Goal: Communication & Community: Answer question/provide support

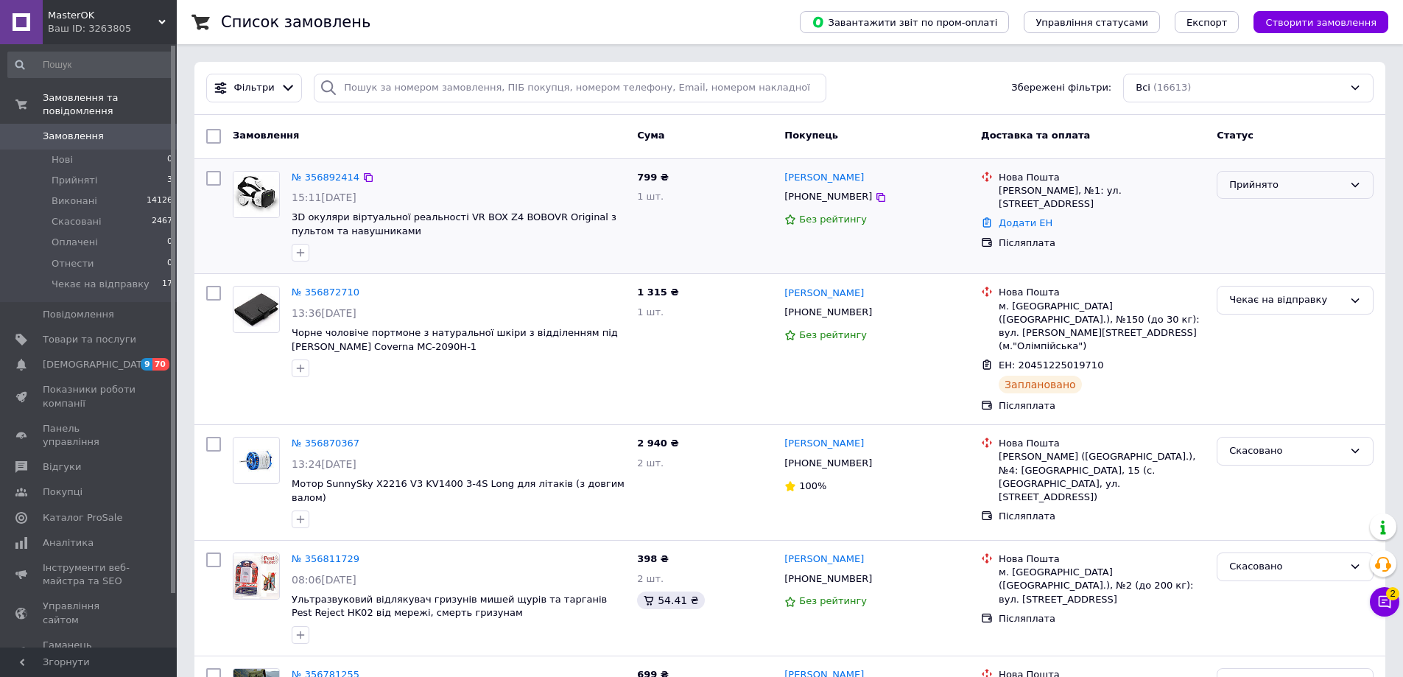
click at [1289, 190] on div "Прийнято" at bounding box center [1286, 185] width 114 height 15
click at [1256, 316] on li "Чекає на відправку" at bounding box center [1295, 322] width 155 height 27
click at [308, 179] on link "№ 356892414" at bounding box center [326, 177] width 68 height 11
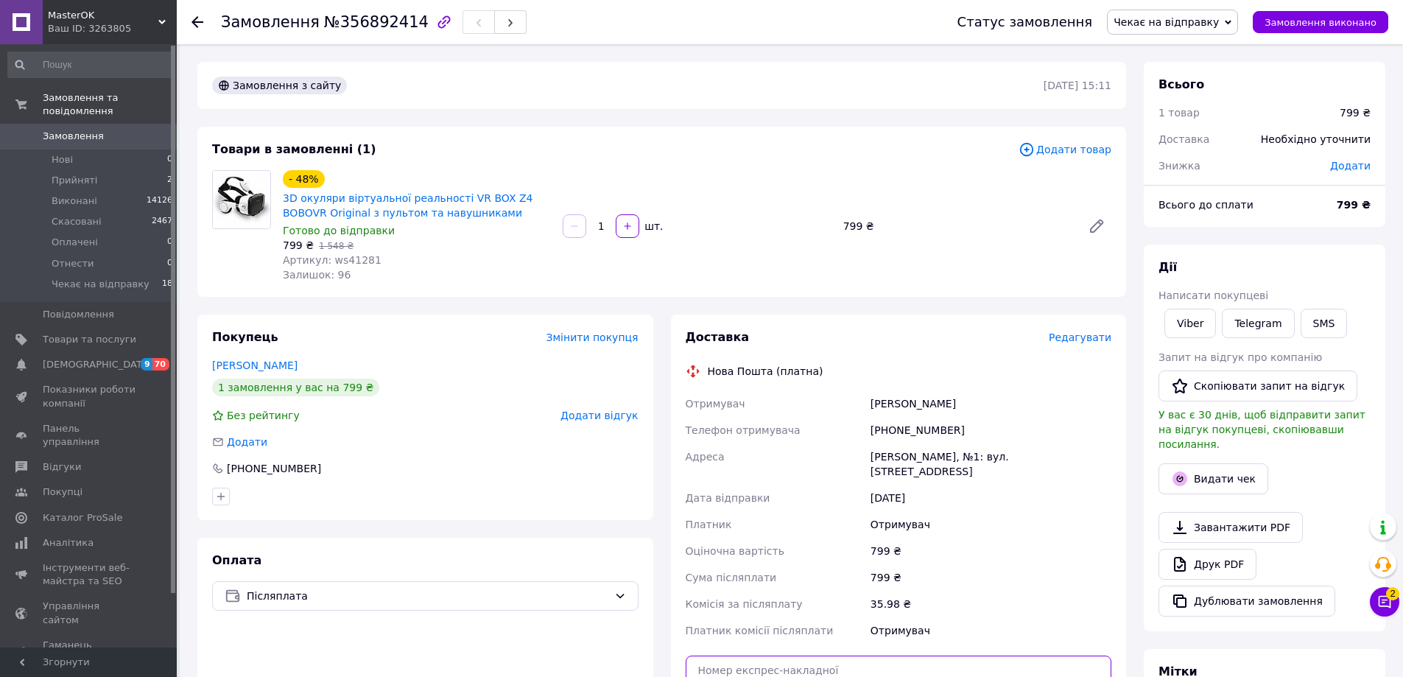
click at [989, 656] on input "text" at bounding box center [899, 670] width 426 height 29
paste input "20451225182278"
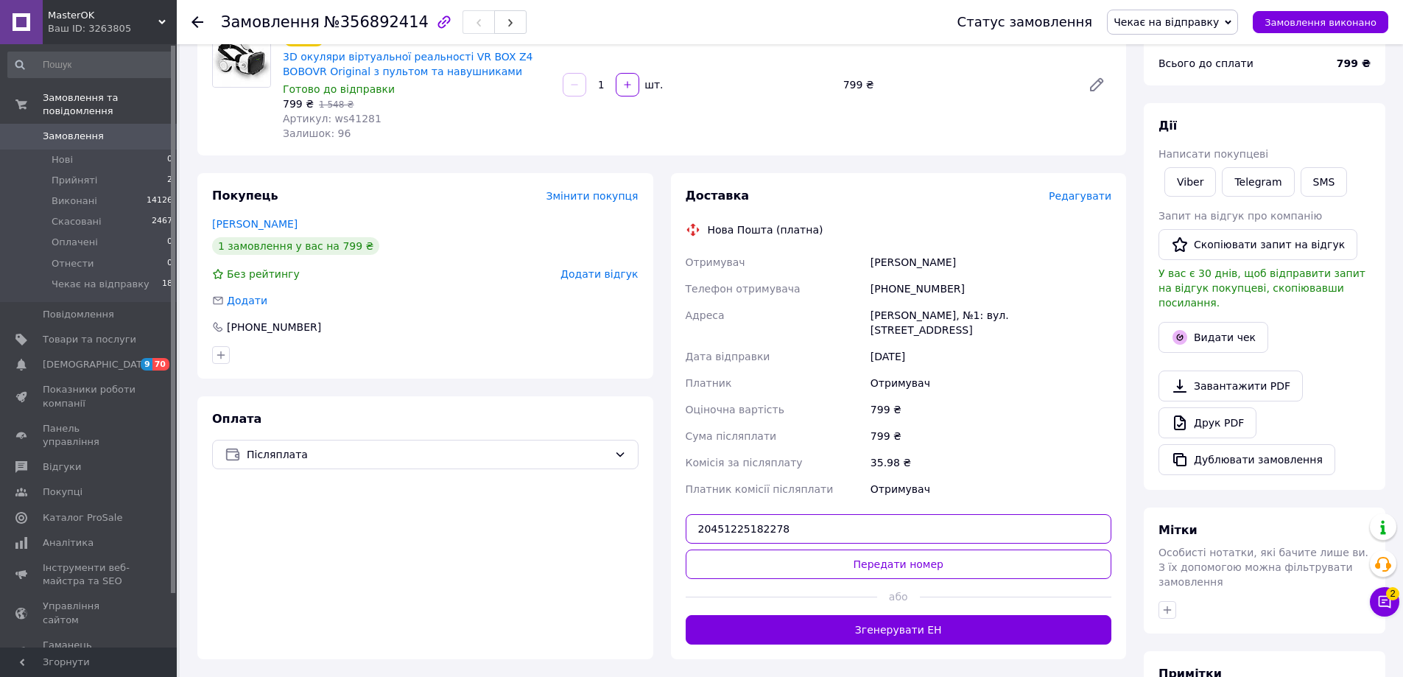
scroll to position [147, 0]
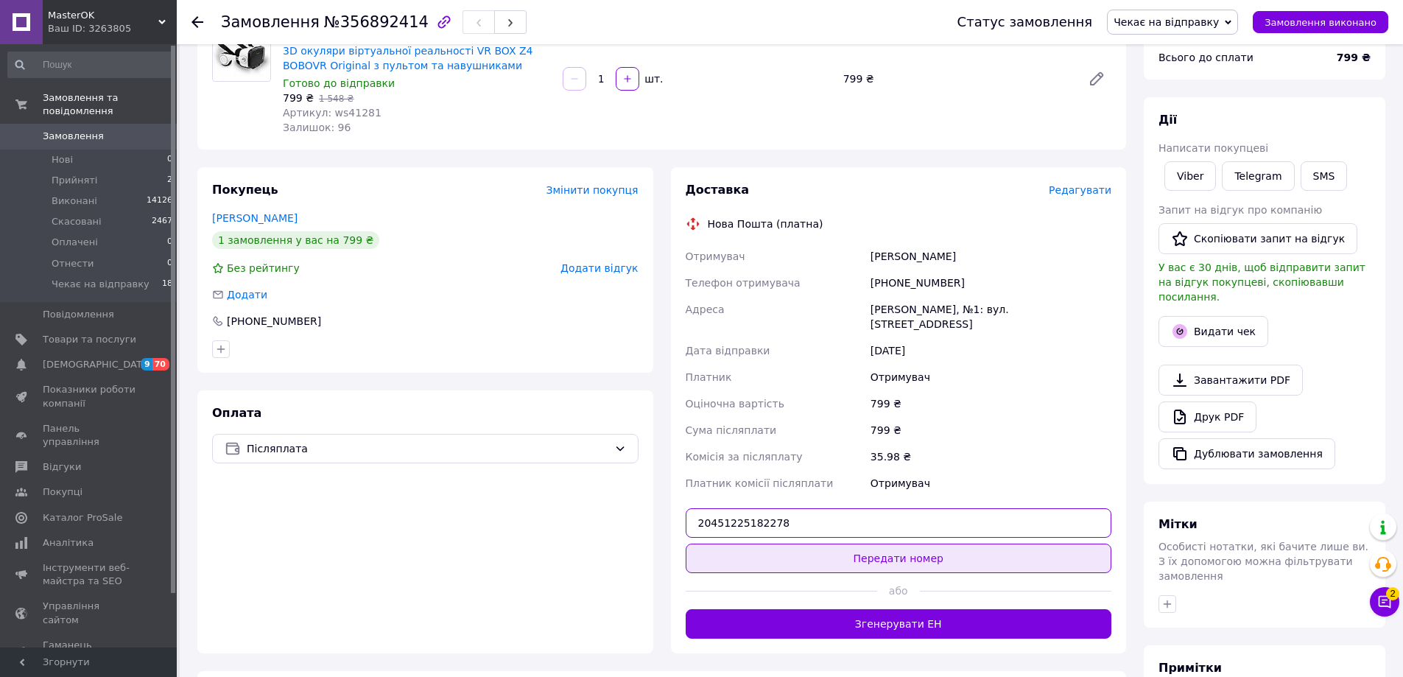
type input "20451225182278"
click at [905, 544] on button "Передати номер" at bounding box center [899, 558] width 426 height 29
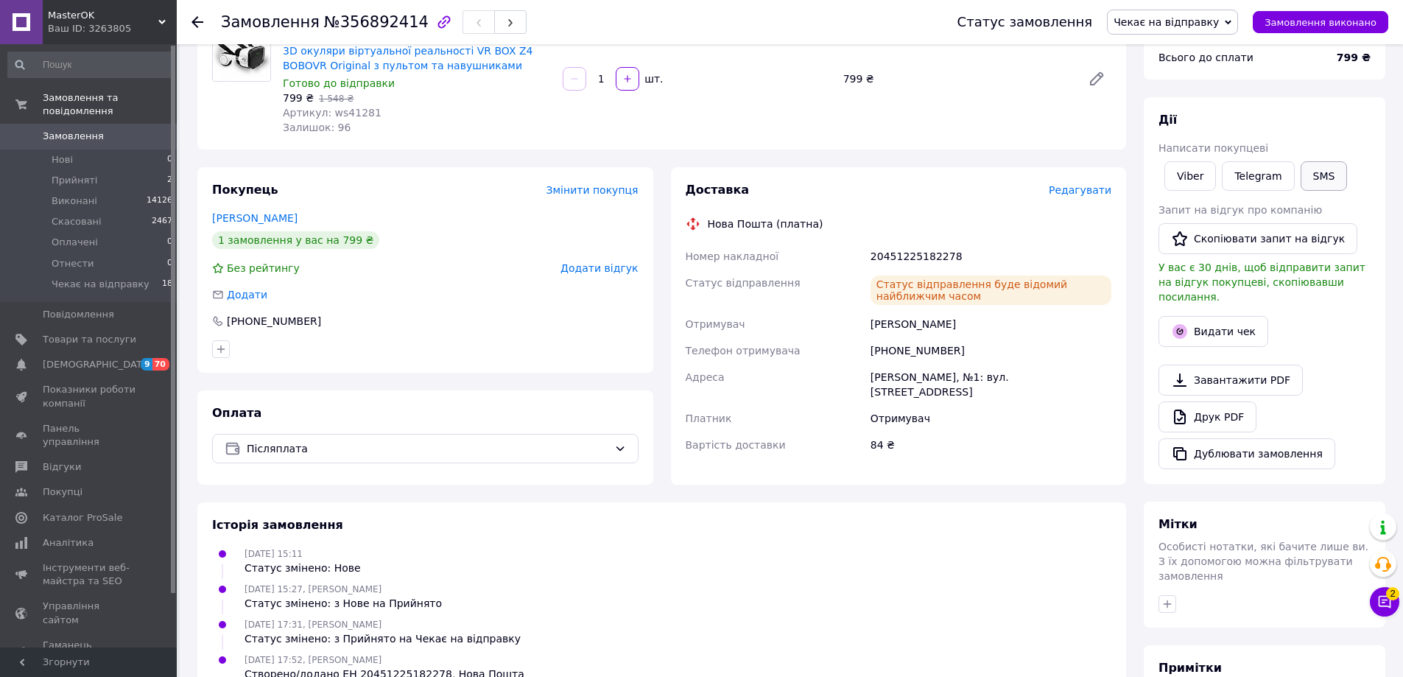
click at [1317, 176] on button "SMS" at bounding box center [1324, 175] width 47 height 29
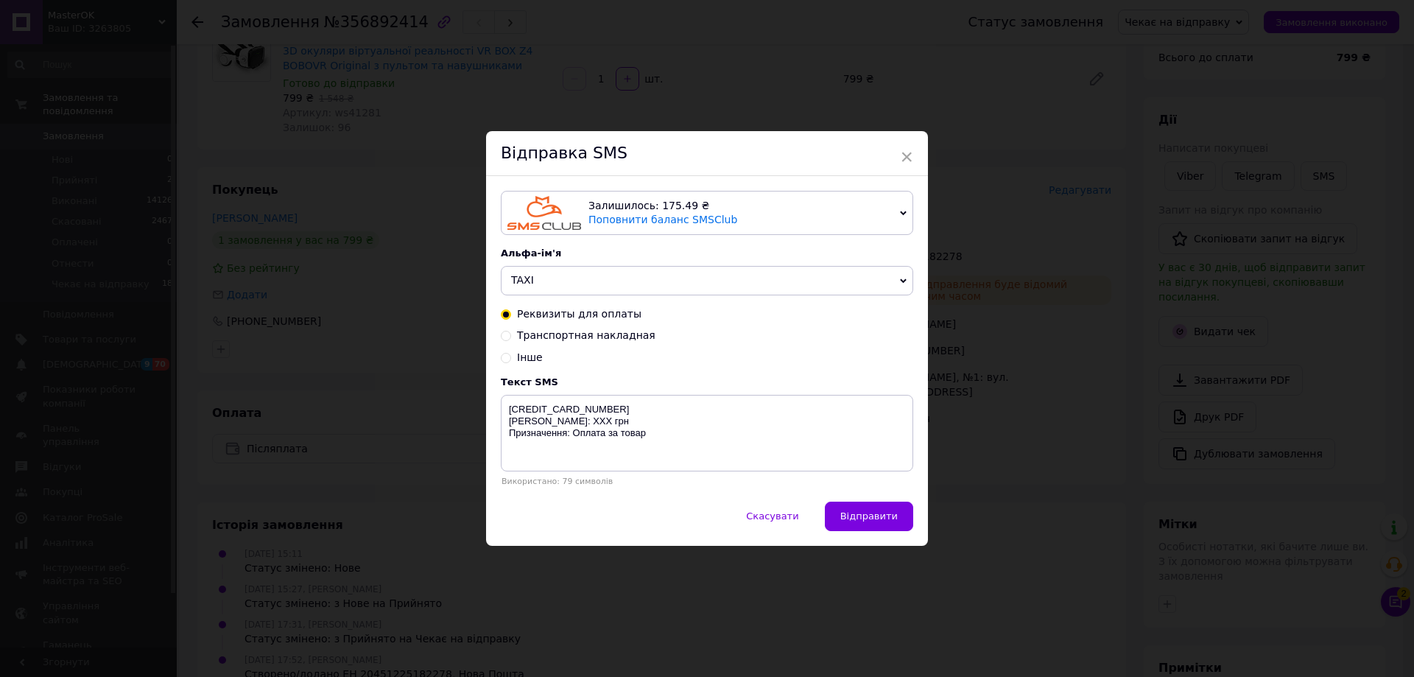
click at [541, 341] on span "Транспортная накладная" at bounding box center [586, 335] width 138 height 12
click at [511, 340] on input "Транспортная накладная" at bounding box center [506, 334] width 10 height 10
radio input "true"
radio input "false"
click at [547, 407] on textarea "ТТН XXXXXXXXXXXXXX Дякую за покупку в магазині masterki.com.ua" at bounding box center [707, 433] width 412 height 77
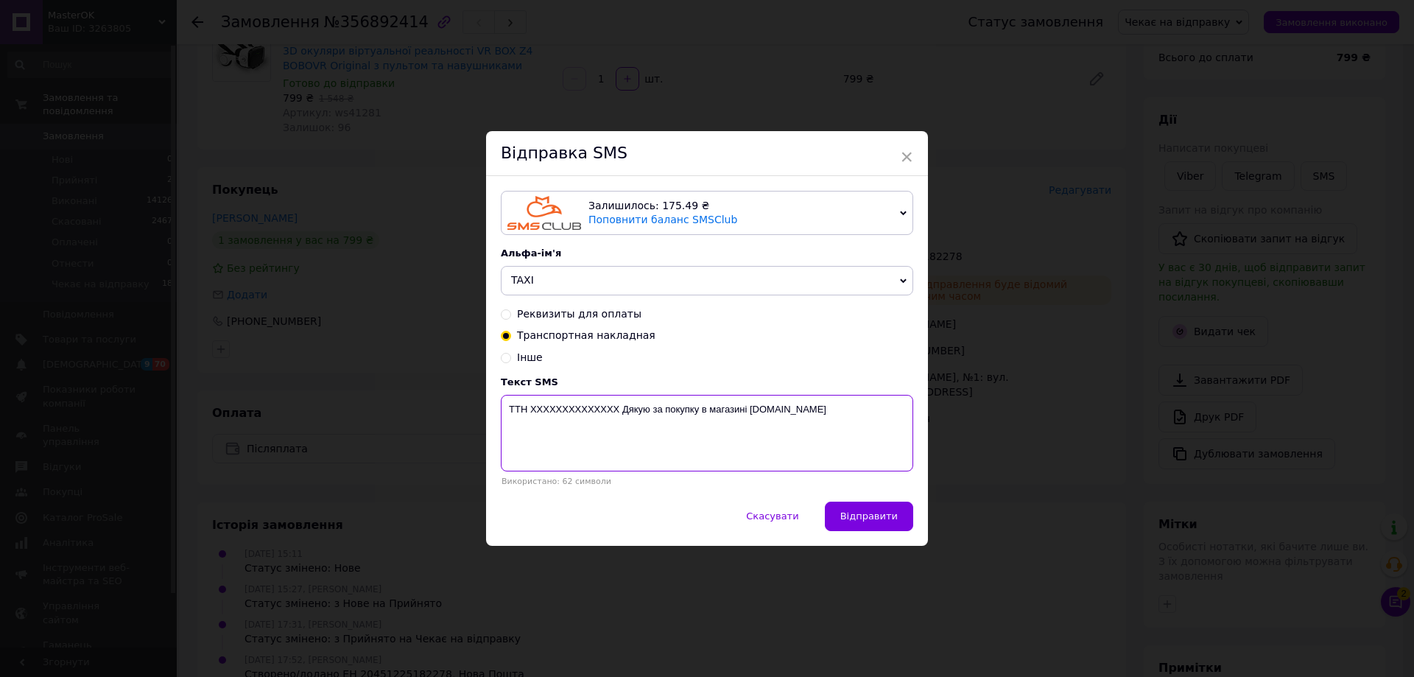
click at [547, 407] on textarea "ТТН XXXXXXXXXXXXXX Дякую за покупку в магазині masterki.com.ua" at bounding box center [707, 433] width 412 height 77
paste textarea "20451225182278"
type textarea "ТТН 20451225182278 Дякую за покупку в магазині masterki.com.ua"
click at [849, 513] on span "Відправити" at bounding box center [868, 515] width 57 height 11
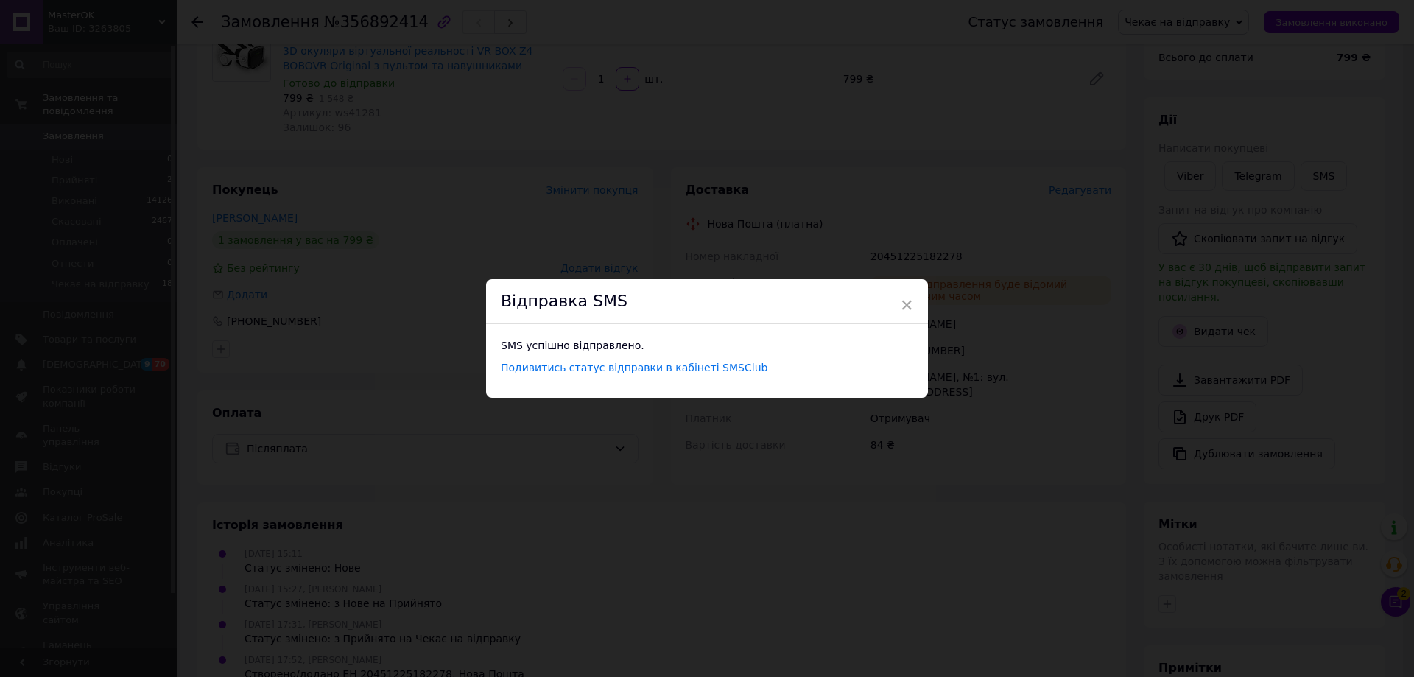
click at [477, 207] on div "× Відправка SMS SMS успішно відправлено. Подивитись статус відправки в кабінеті…" at bounding box center [707, 338] width 1414 height 677
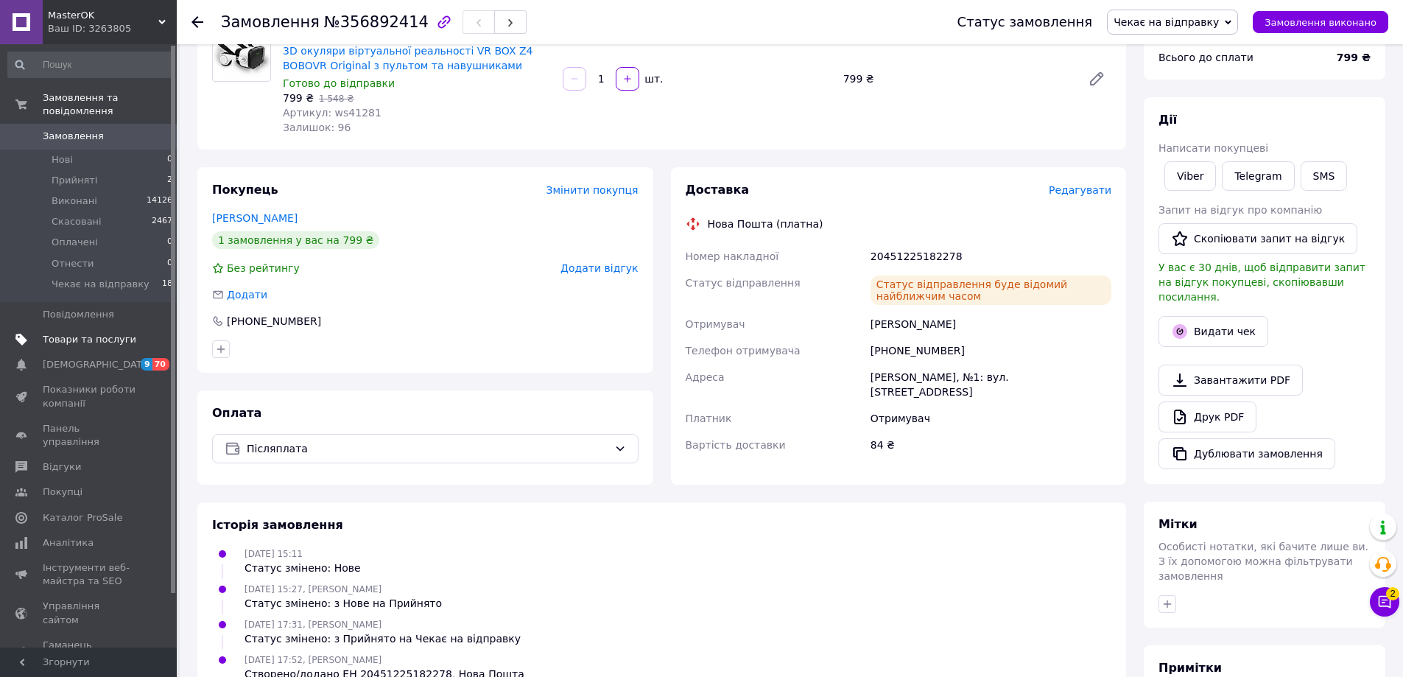
click at [73, 333] on span "Товари та послуги" at bounding box center [90, 339] width 94 height 13
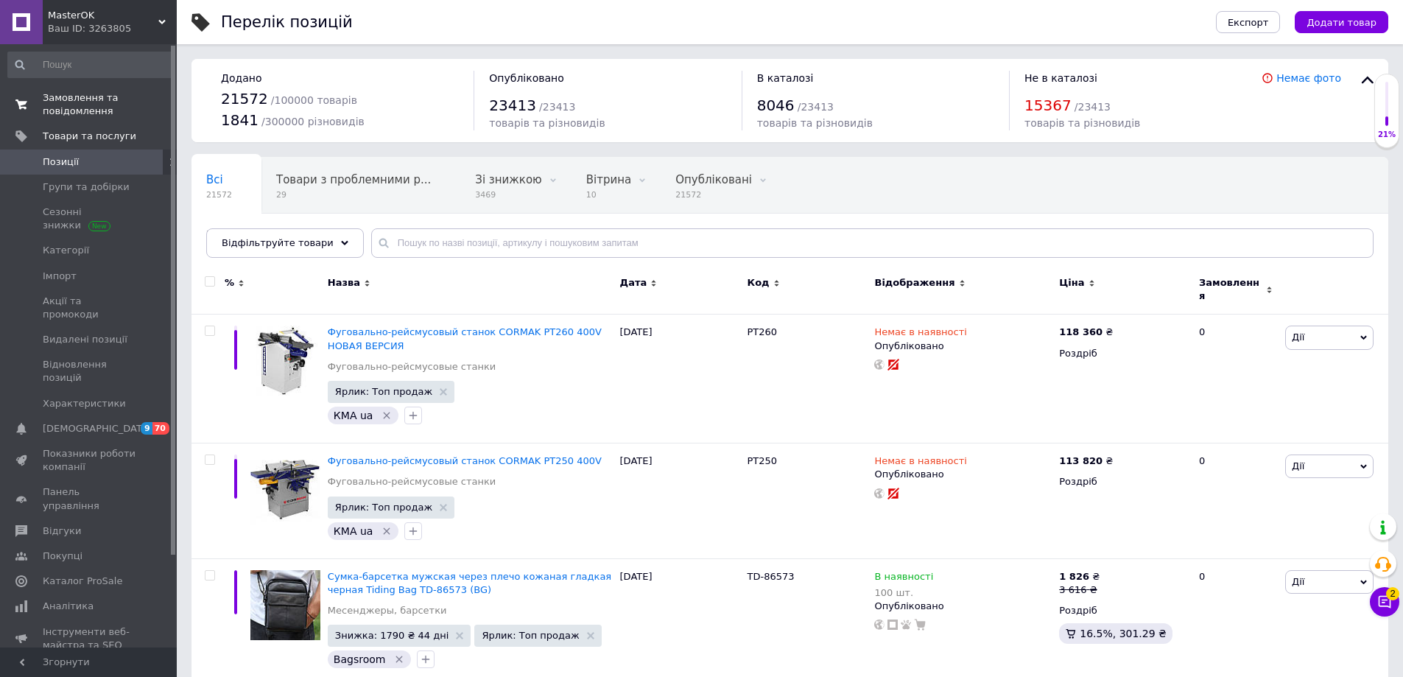
click at [50, 101] on span "Замовлення та повідомлення" at bounding box center [90, 104] width 94 height 27
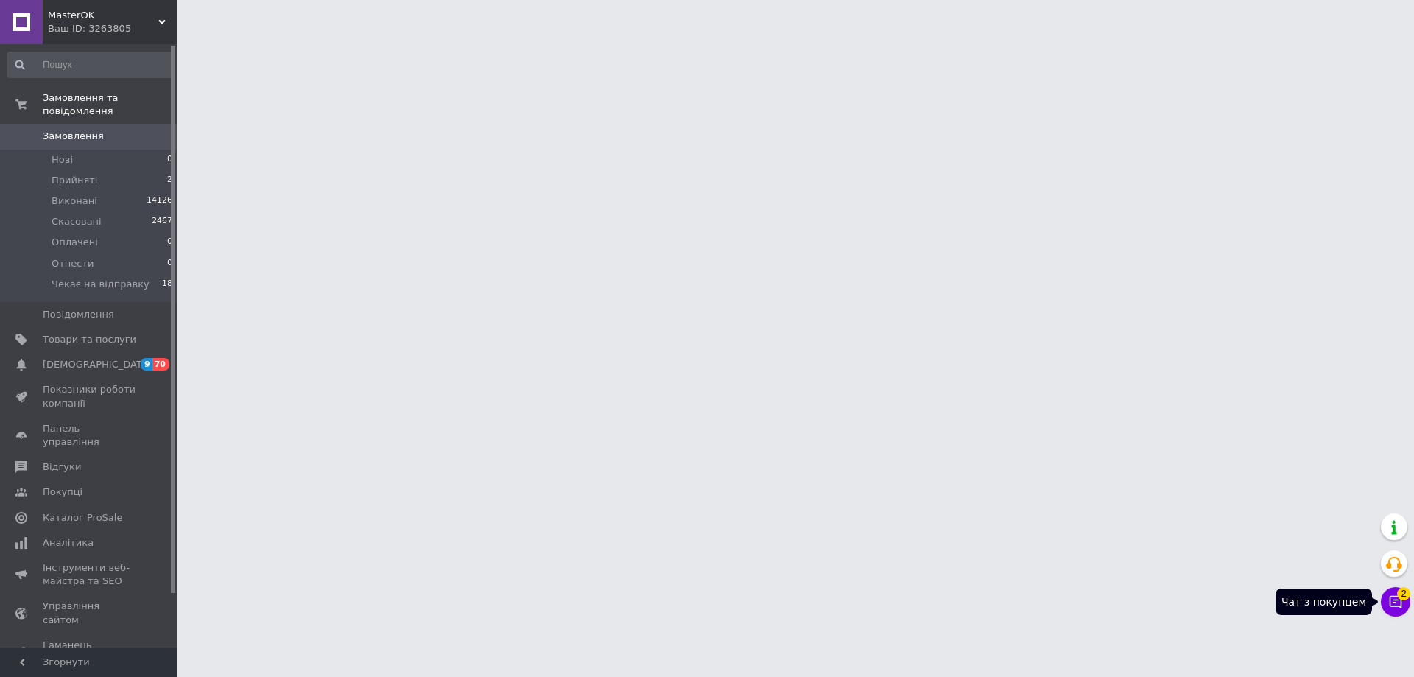
click at [1391, 599] on icon at bounding box center [1396, 602] width 13 height 13
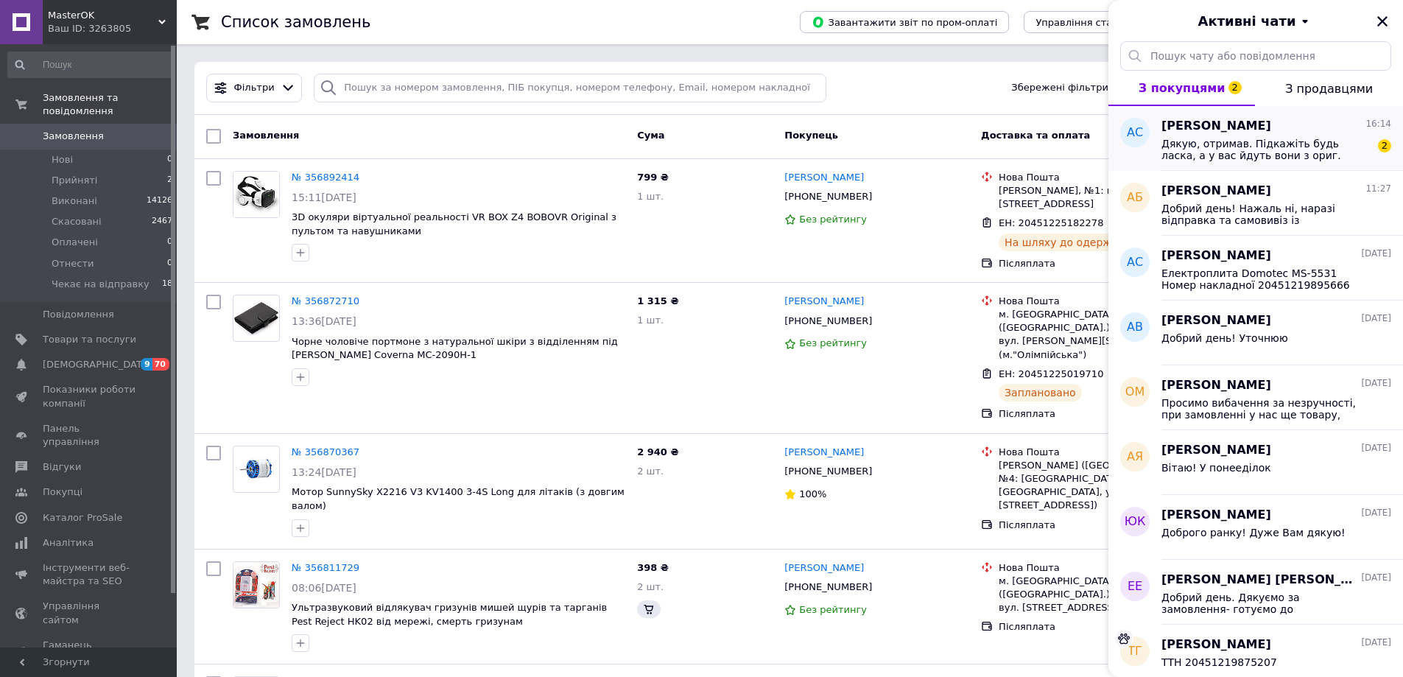
click at [1221, 147] on span "Дякую, отримав. Підкажіть будь ласка, а у вас йдуть вони з ориг. чохлами у комп…" at bounding box center [1266, 150] width 209 height 24
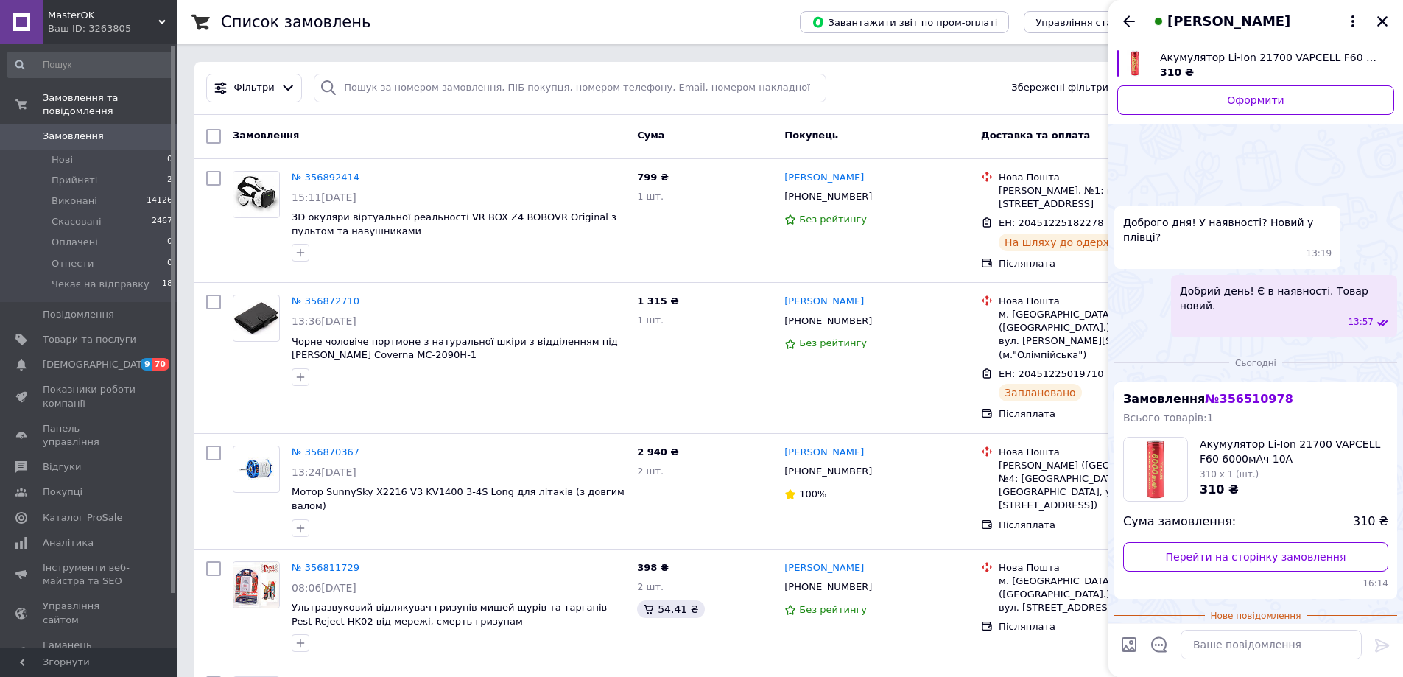
scroll to position [106, 0]
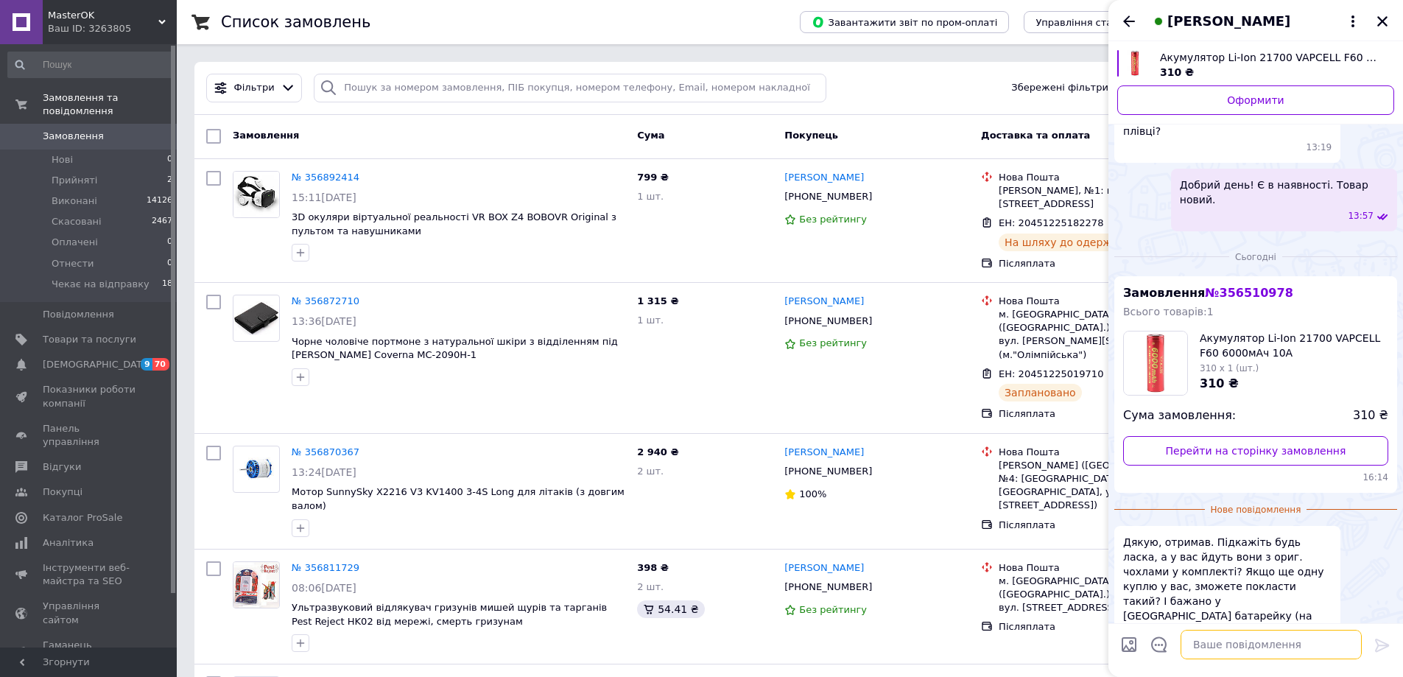
click at [1202, 647] on textarea at bounding box center [1271, 644] width 181 height 29
drag, startPoint x: 1281, startPoint y: 326, endPoint x: 1194, endPoint y: 305, distance: 89.3
click at [1194, 331] on div "Акумулятор Li-Ion 21700 VAPCELL F60 6000мАч 10A 310 x 1 (шт.) 310 ₴" at bounding box center [1255, 363] width 265 height 65
copy span "Акумулятор Li-Ion 21700 VAPCELL F60 6000мАч 10A"
click at [1210, 647] on textarea "Вітаю." at bounding box center [1256, 644] width 211 height 29
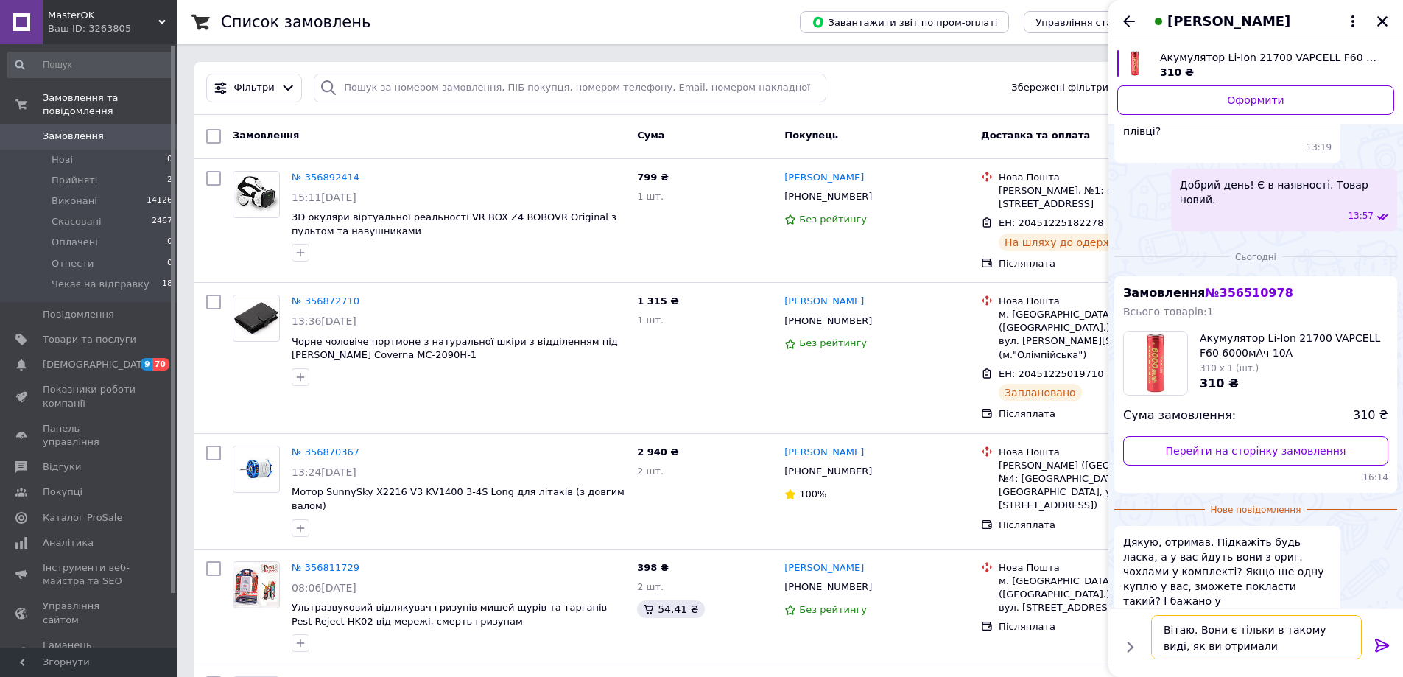
type textarea "Вітаю. Вони є тільки в такому виді, як ви отримали."
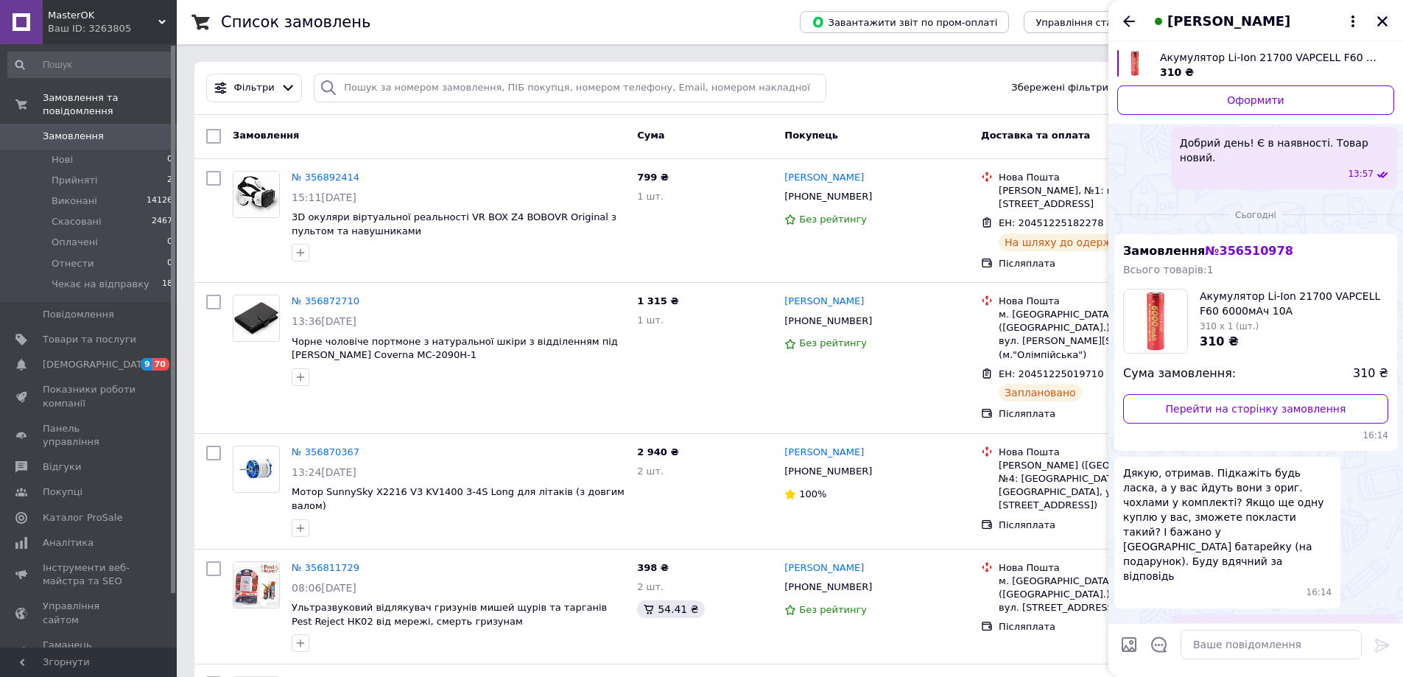
click at [1383, 20] on icon "Закрити" at bounding box center [1382, 21] width 10 height 10
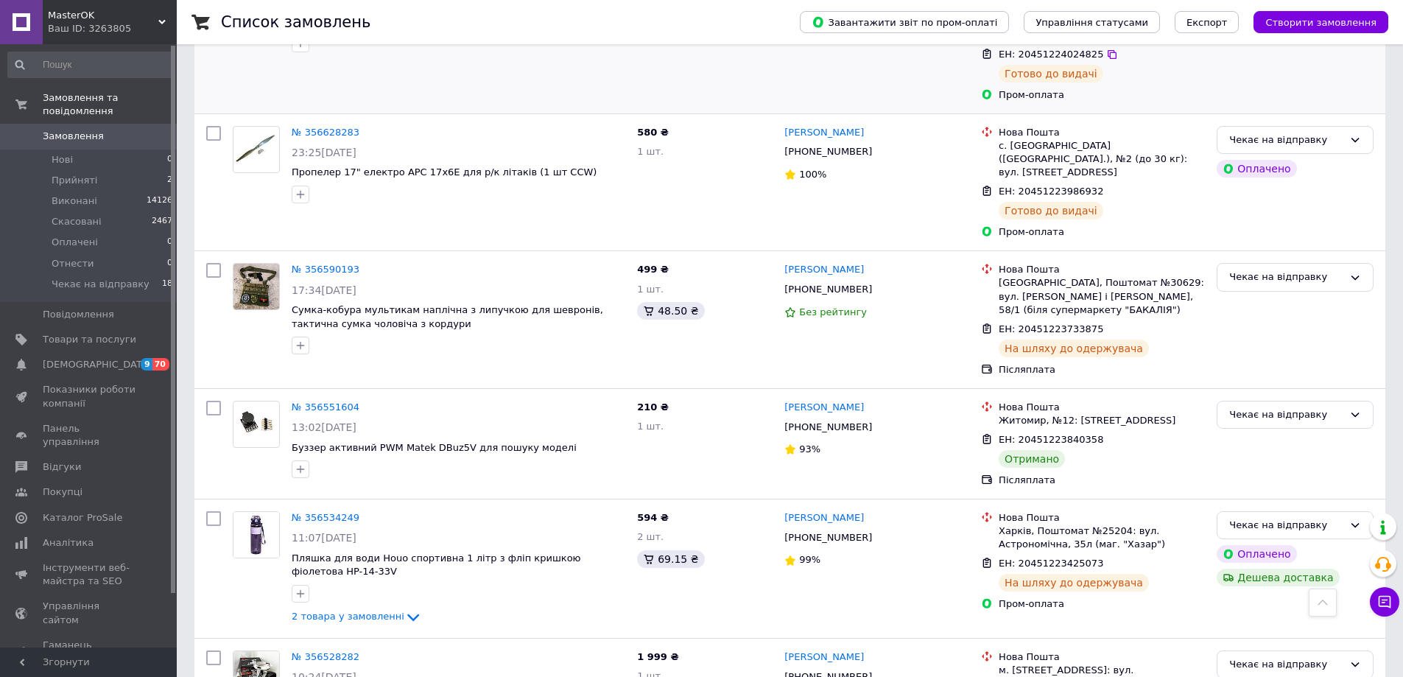
scroll to position [1400, 0]
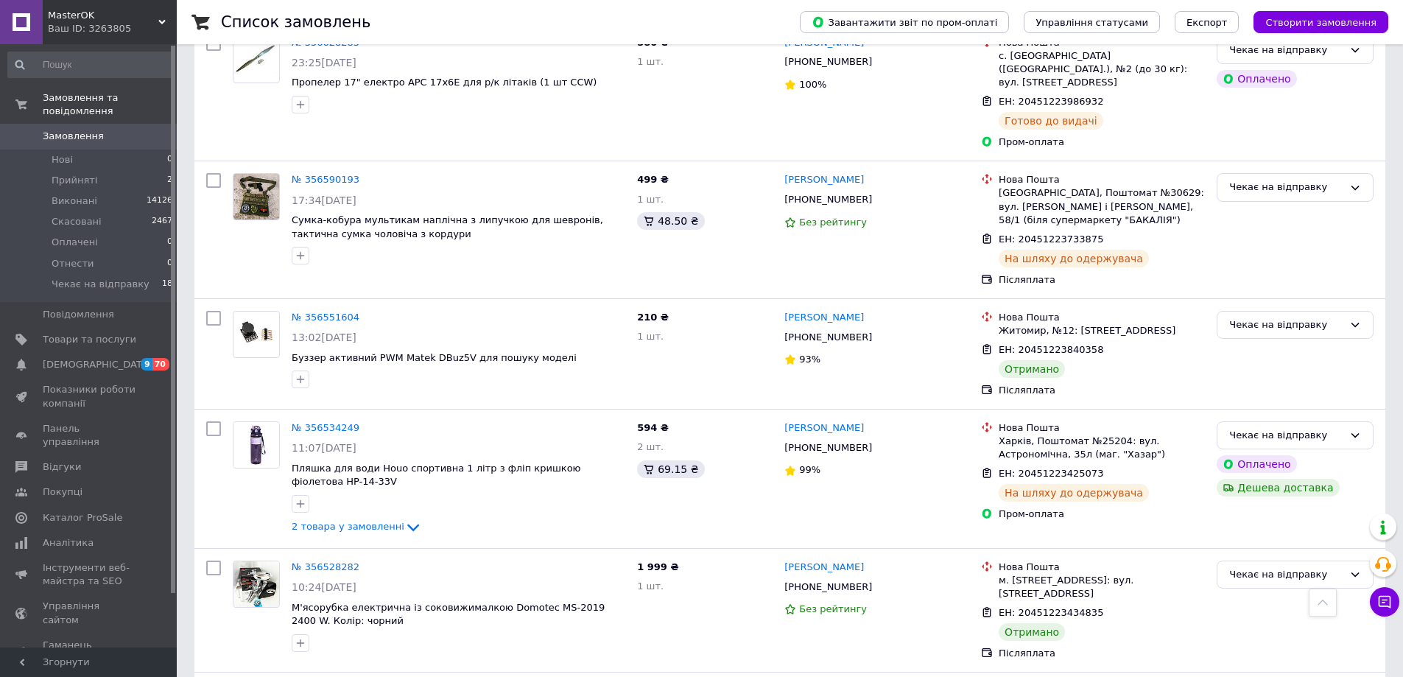
click at [62, 13] on span "MasterOK" at bounding box center [103, 15] width 110 height 13
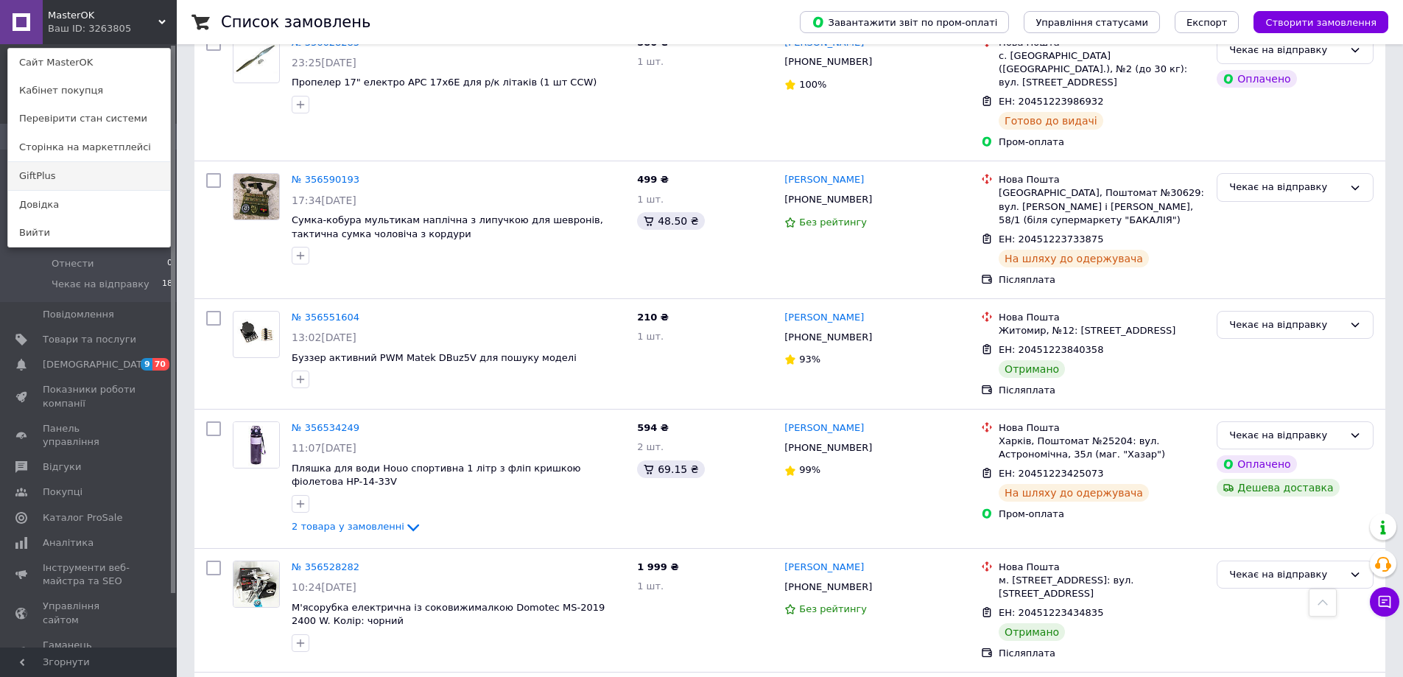
click at [45, 179] on link "GiftPlus" at bounding box center [89, 176] width 162 height 28
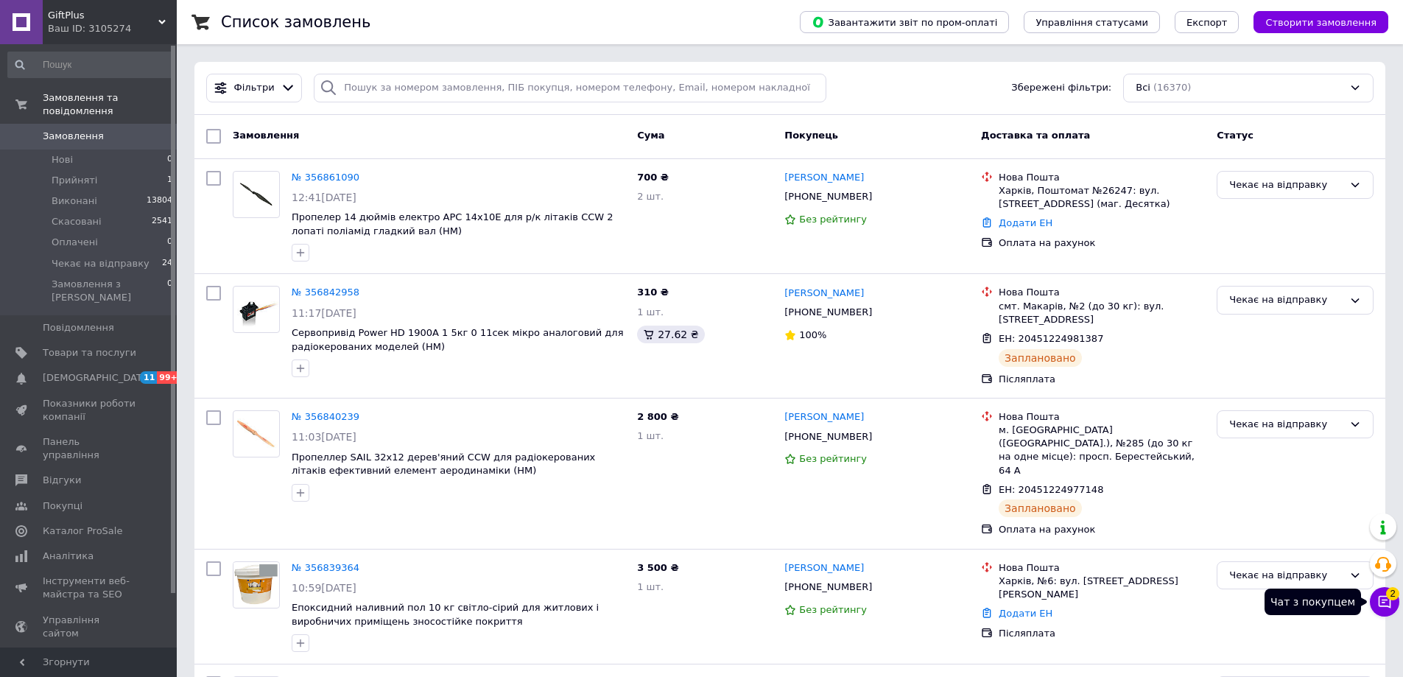
click at [1385, 603] on icon at bounding box center [1385, 602] width 13 height 13
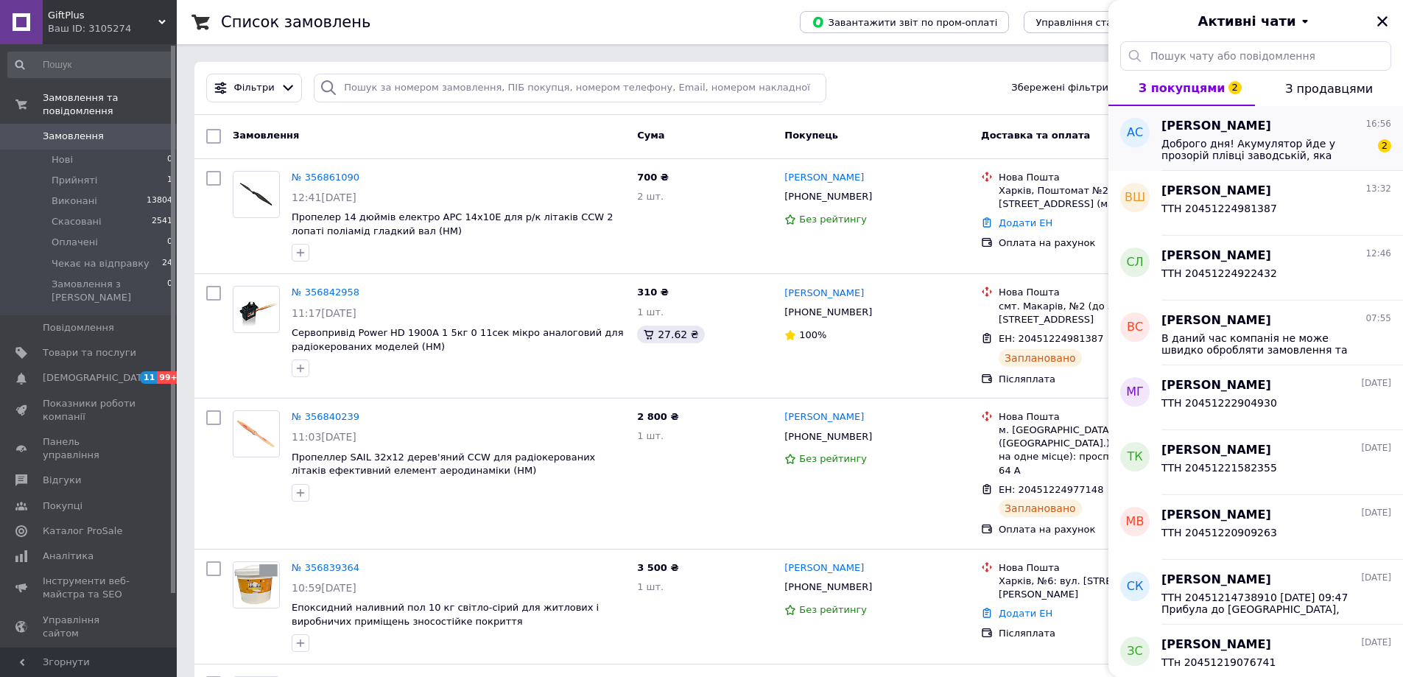
click at [1277, 149] on span "Доброго дня! Акумулятор йде у прозорій плівці заводській, яка закриває контакти?" at bounding box center [1266, 150] width 209 height 24
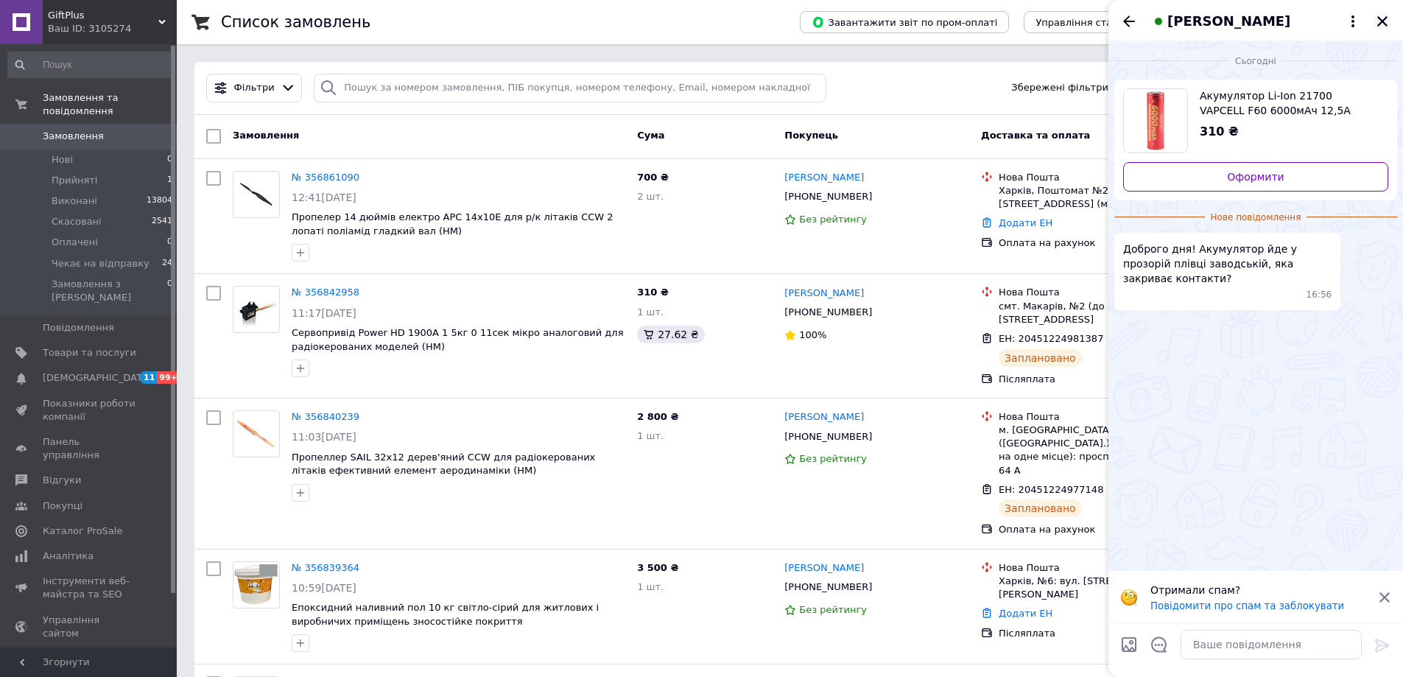
click at [1382, 22] on icon "Закрити" at bounding box center [1382, 21] width 10 height 10
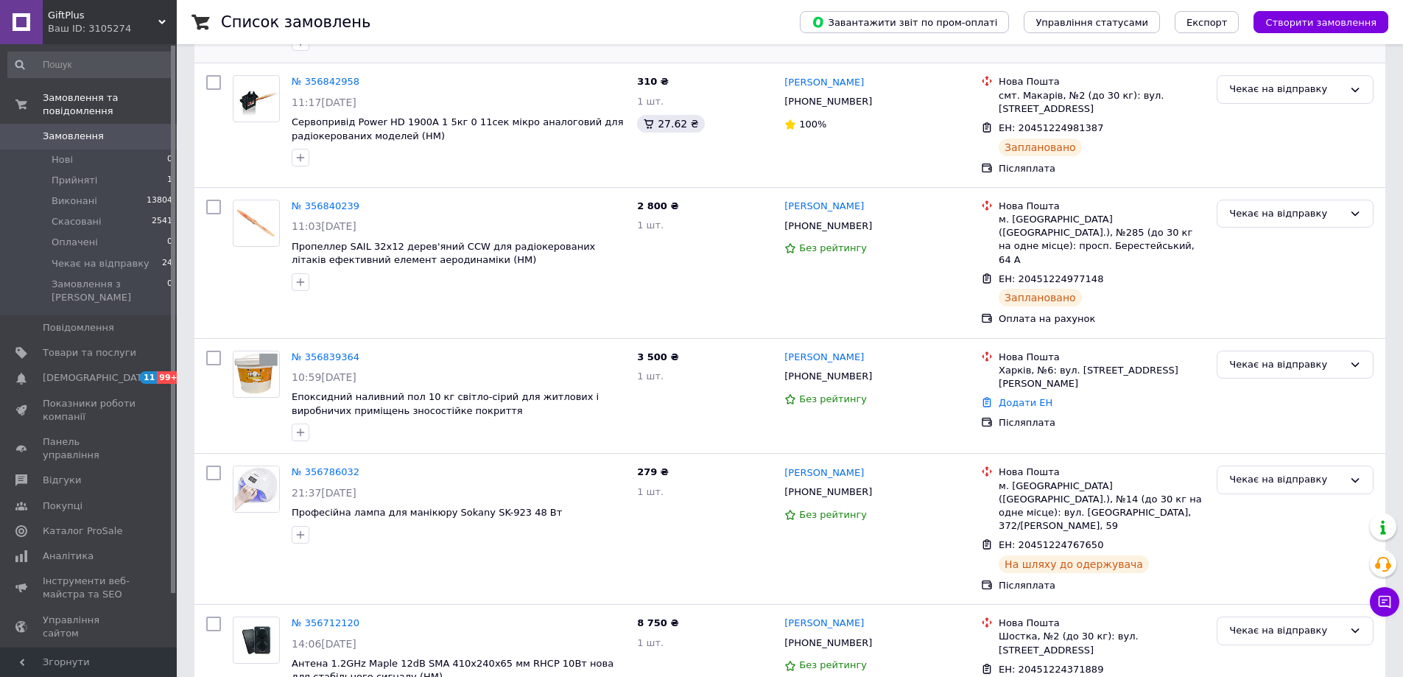
scroll to position [295, 0]
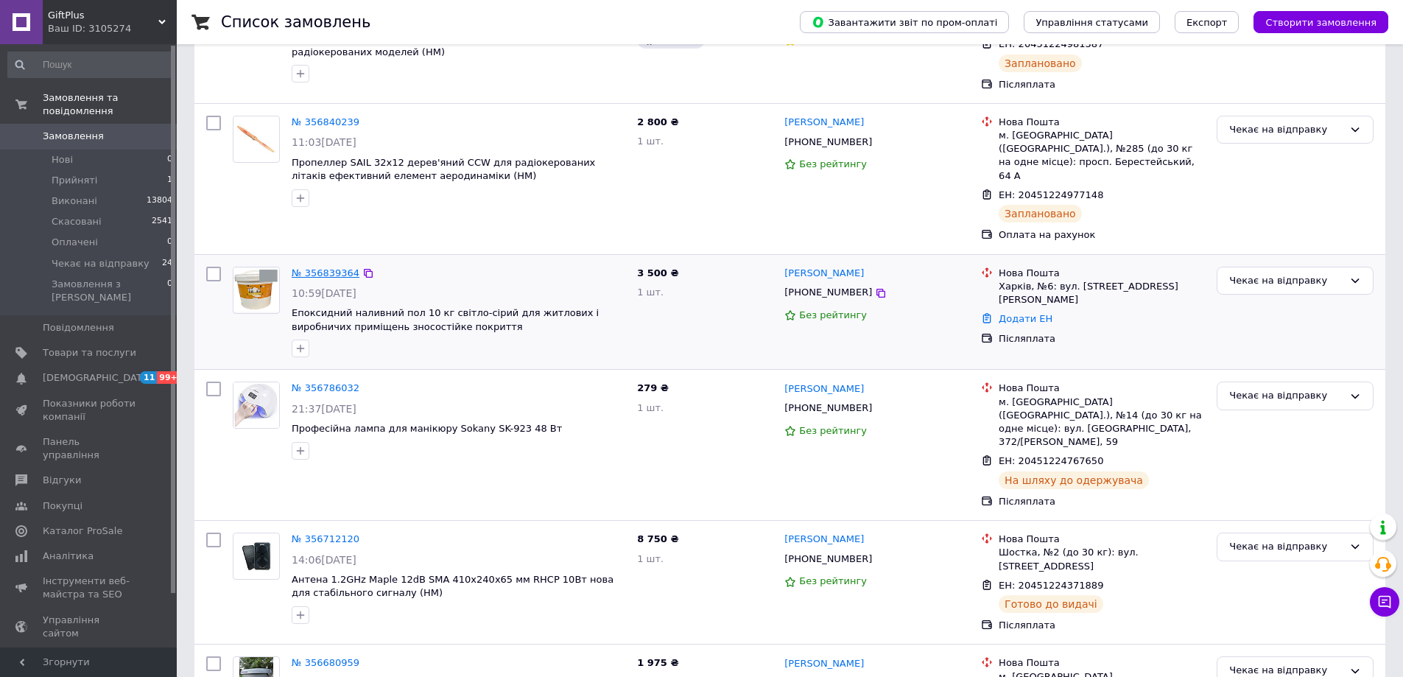
click at [315, 267] on link "№ 356839364" at bounding box center [326, 272] width 68 height 11
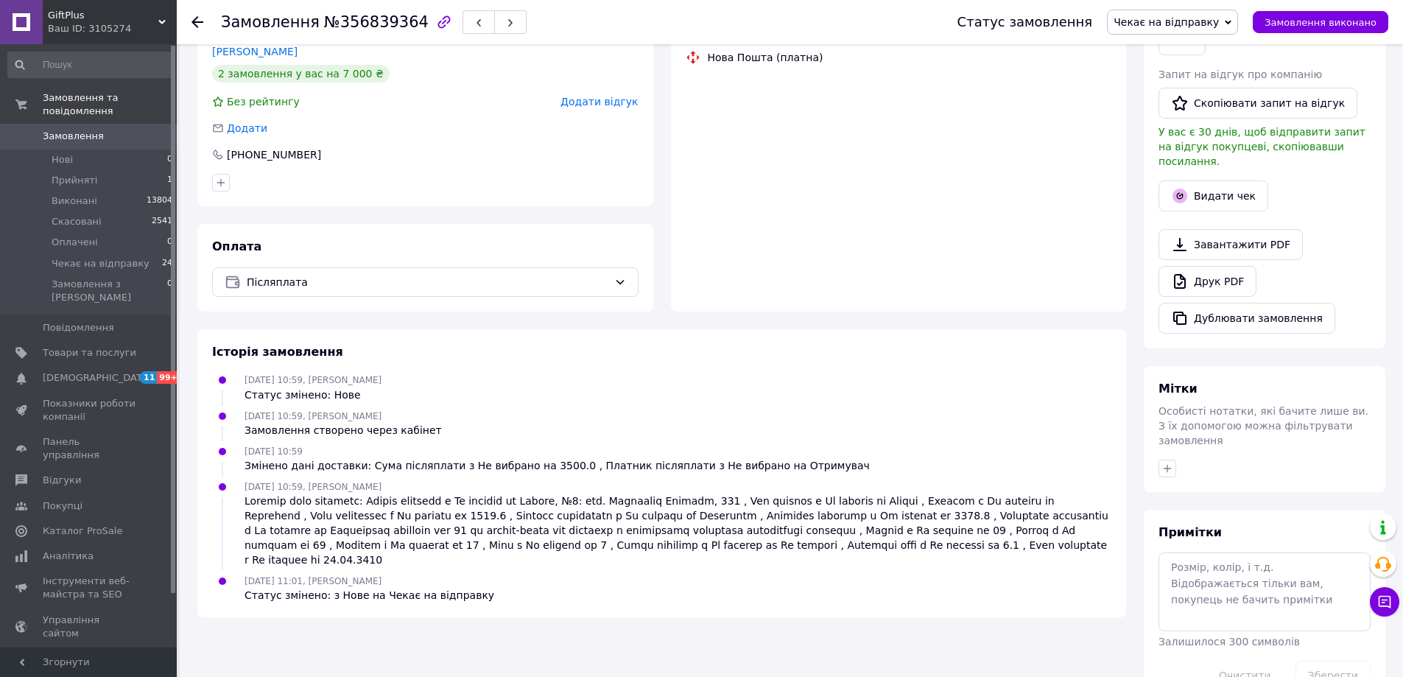
scroll to position [295, 0]
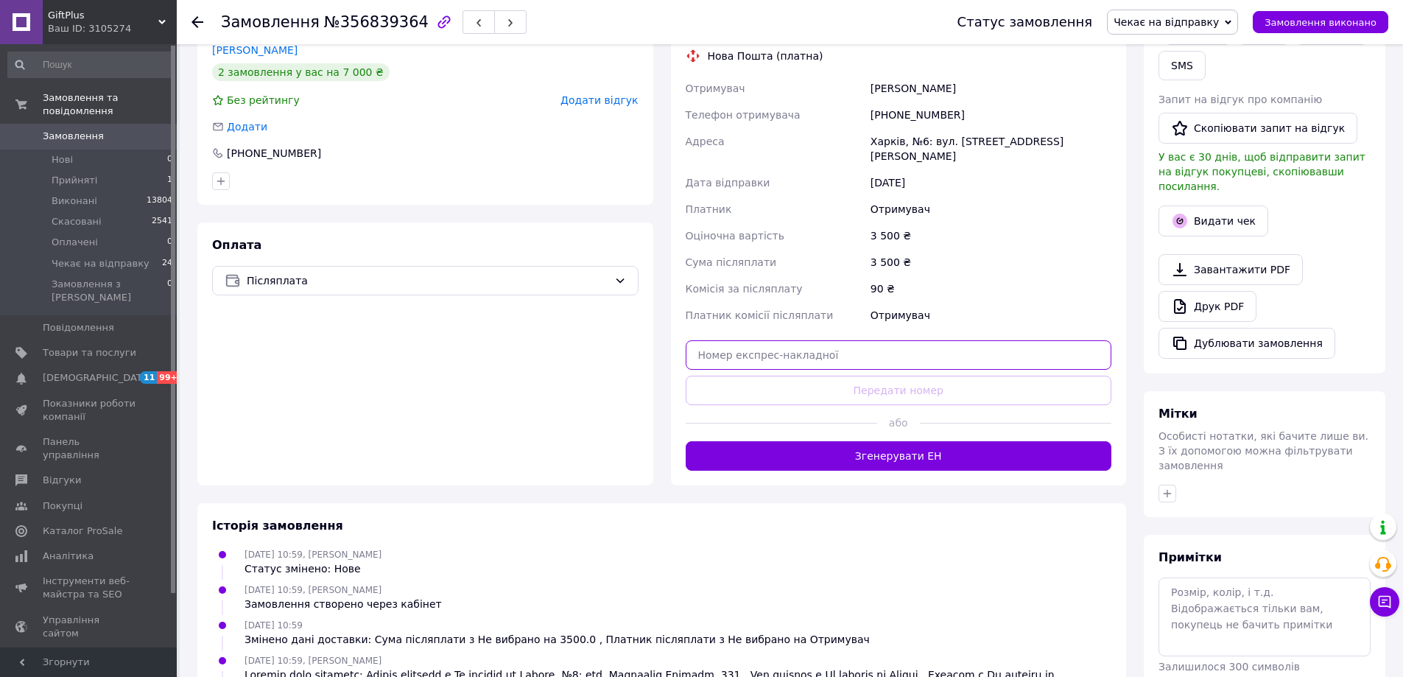
drag, startPoint x: 882, startPoint y: 337, endPoint x: 882, endPoint y: 348, distance: 10.3
click at [882, 340] on input "text" at bounding box center [899, 354] width 426 height 29
paste input "20451224895906"
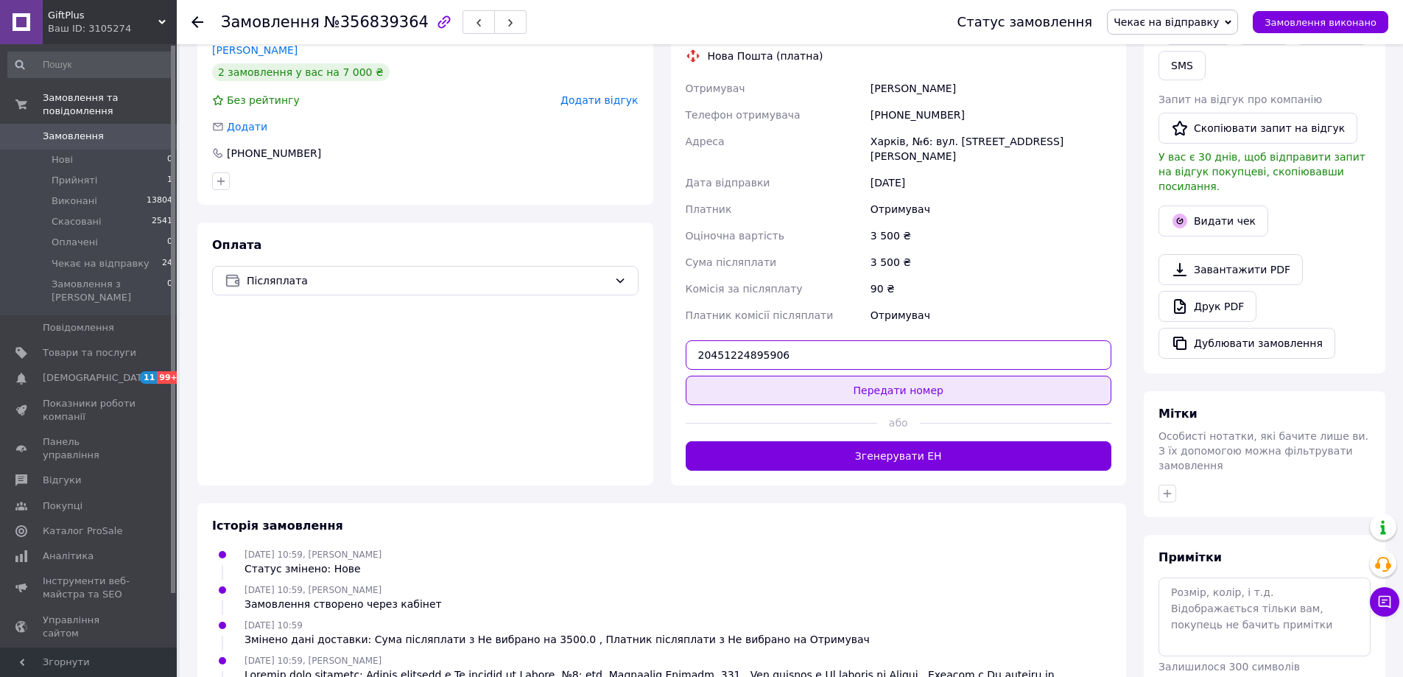
type input "20451224895906"
click at [891, 376] on button "Передати номер" at bounding box center [899, 390] width 426 height 29
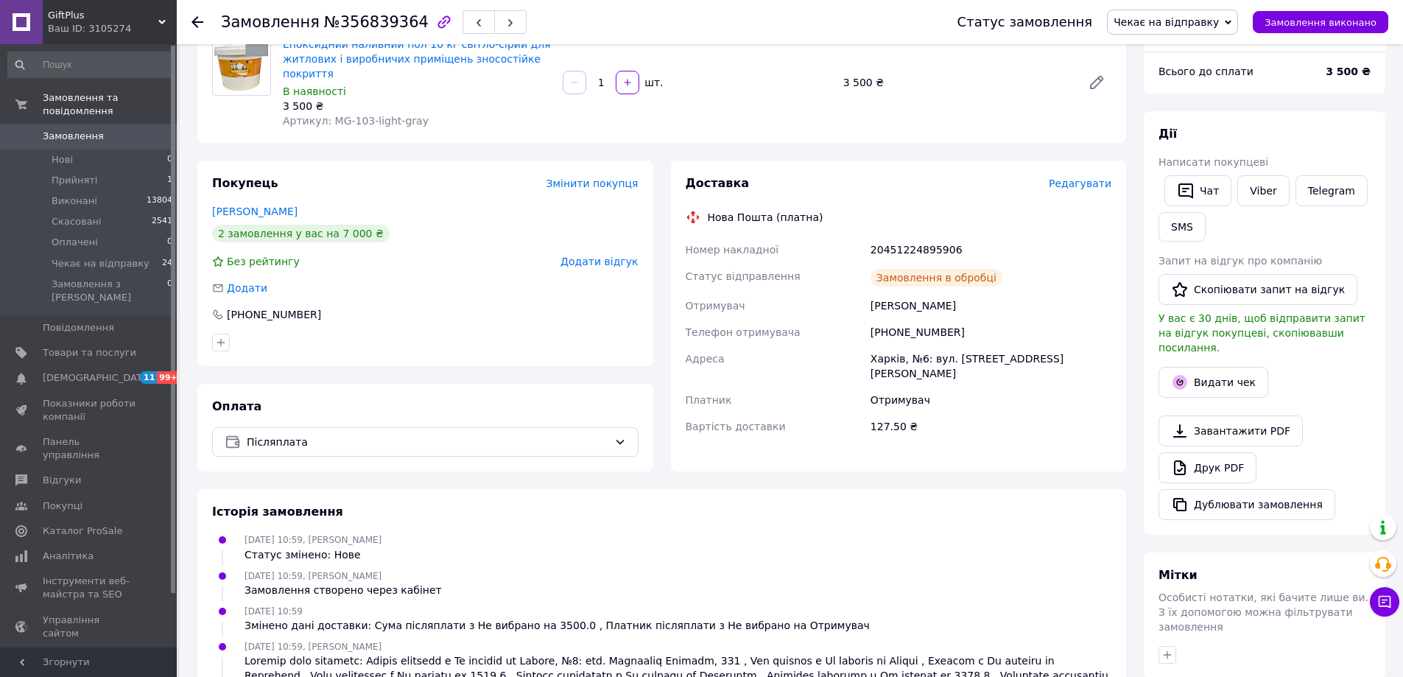
scroll to position [0, 0]
